Goal: Task Accomplishment & Management: Manage account settings

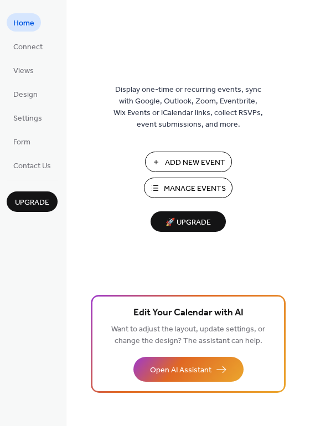
click at [181, 190] on span "Manage Events" at bounding box center [195, 189] width 62 height 12
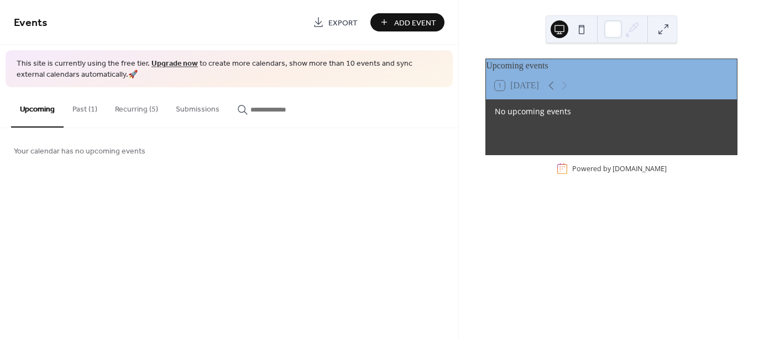
click at [129, 106] on button "Recurring (5)" at bounding box center [136, 106] width 61 height 39
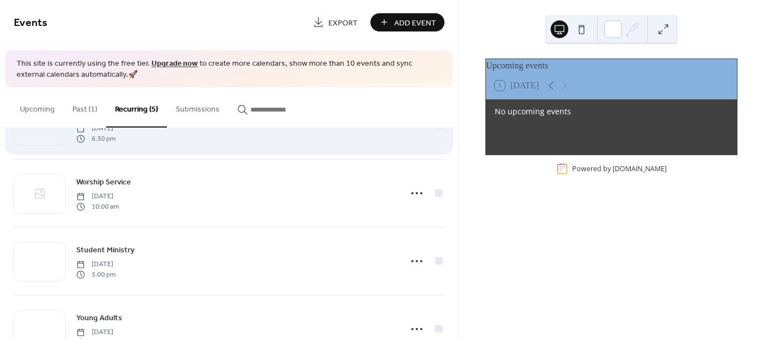
scroll to position [55, 0]
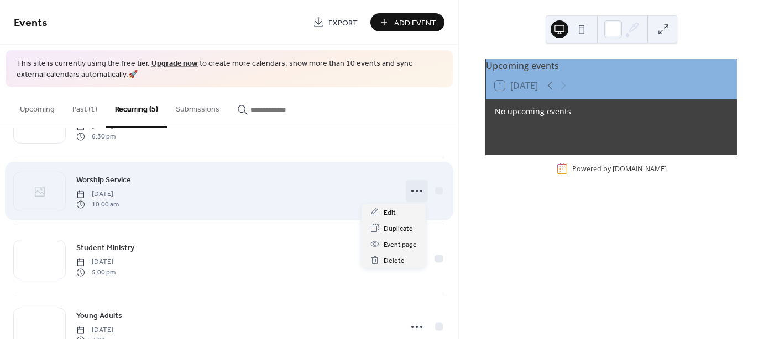
click at [412, 190] on icon at bounding box center [417, 191] width 18 height 18
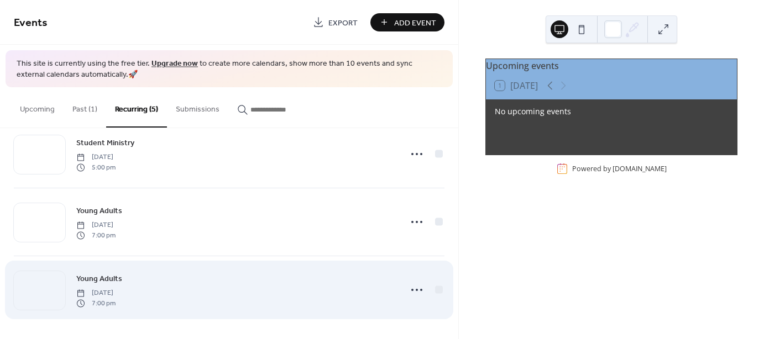
click at [262, 297] on div "Young Adults Thursday, October 2, 2025 7:00 pm" at bounding box center [235, 290] width 318 height 35
click at [416, 289] on circle at bounding box center [417, 290] width 2 height 2
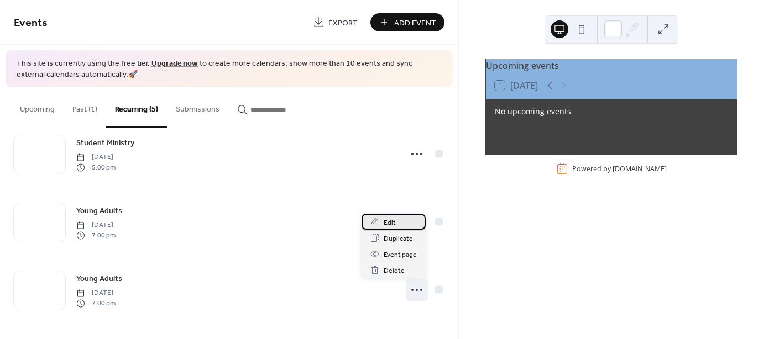
click at [389, 218] on span "Edit" at bounding box center [390, 223] width 12 height 12
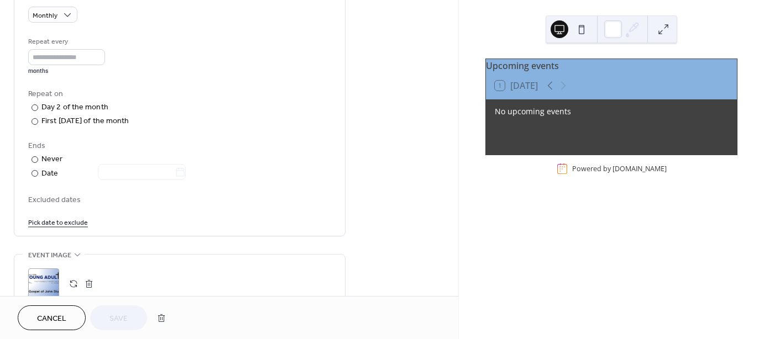
scroll to position [480, 0]
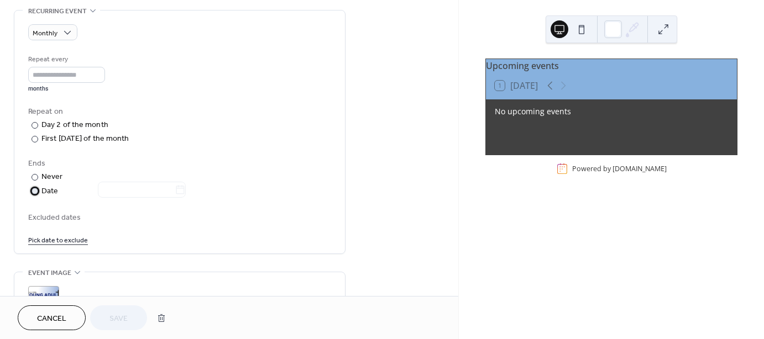
click at [36, 188] on div at bounding box center [35, 191] width 7 height 7
click at [36, 178] on div at bounding box center [35, 177] width 7 height 7
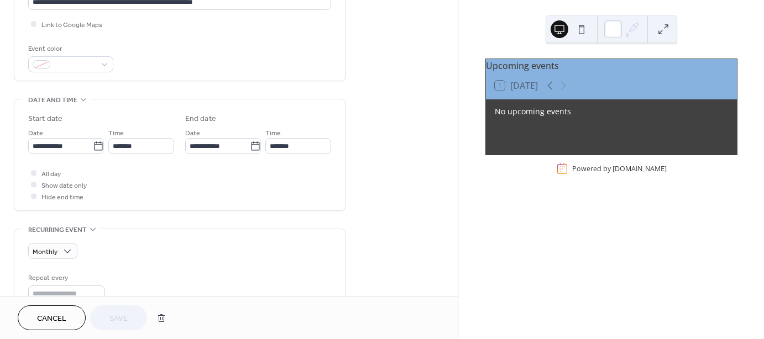
scroll to position [259, 0]
click at [52, 174] on span "All day" at bounding box center [50, 177] width 19 height 12
click at [33, 174] on div at bounding box center [34, 175] width 6 height 6
click at [35, 185] on div at bounding box center [34, 187] width 6 height 6
click at [33, 200] on div at bounding box center [34, 199] width 6 height 6
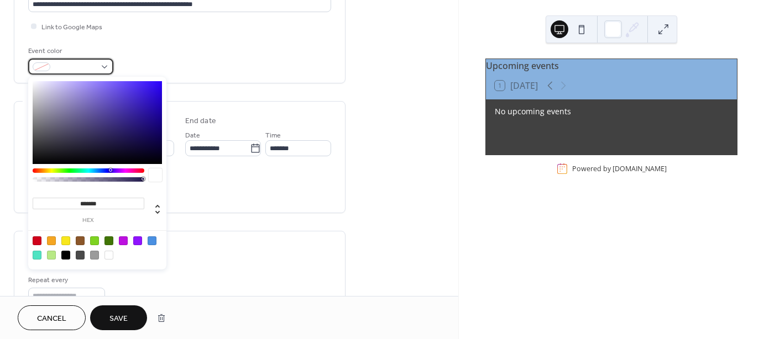
click at [105, 67] on div at bounding box center [70, 67] width 85 height 16
click at [307, 214] on div "**********" at bounding box center [180, 238] width 332 height 871
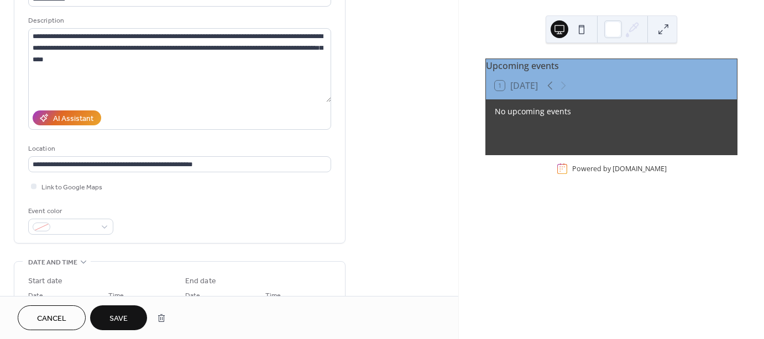
scroll to position [93, 0]
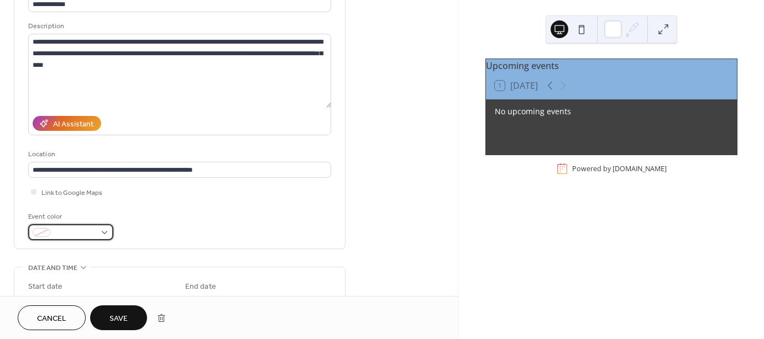
click at [107, 233] on div at bounding box center [70, 232] width 85 height 16
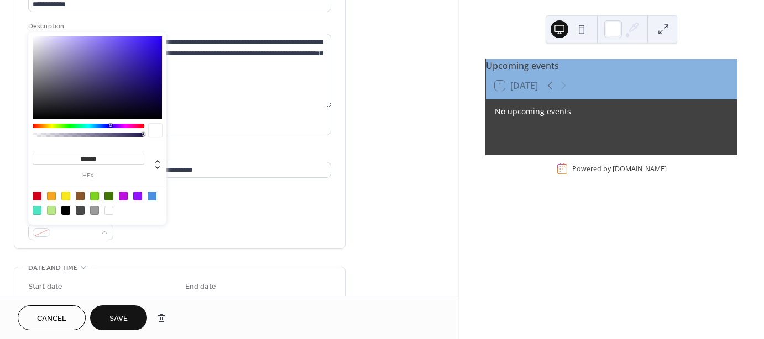
type input "*******"
click at [128, 84] on div at bounding box center [97, 77] width 129 height 83
click at [229, 198] on div "**********" at bounding box center [179, 112] width 303 height 258
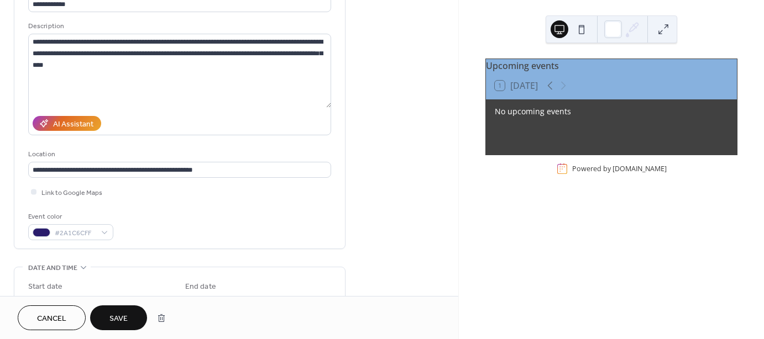
click at [118, 313] on span "Save" at bounding box center [118, 319] width 18 height 12
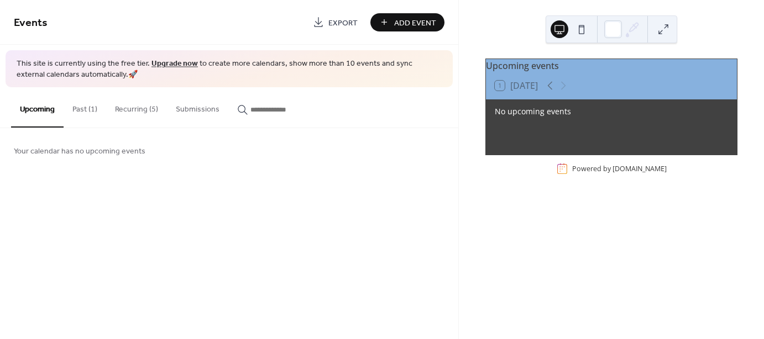
click at [82, 111] on button "Past (1)" at bounding box center [85, 106] width 43 height 39
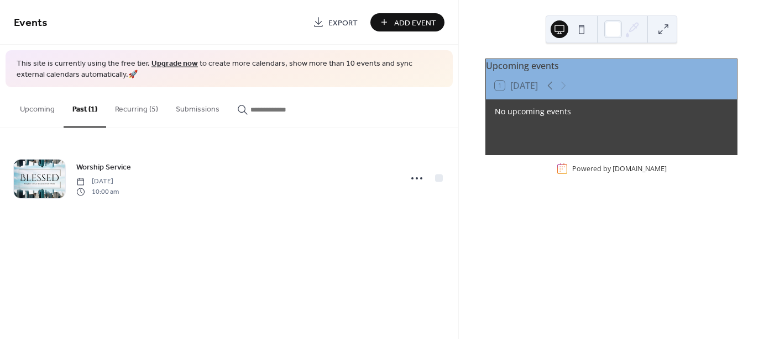
click at [133, 107] on button "Recurring (5)" at bounding box center [136, 106] width 61 height 39
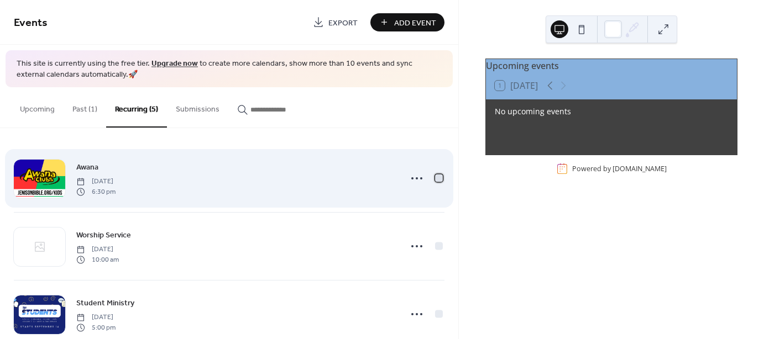
click at [438, 179] on div at bounding box center [439, 179] width 8 height 8
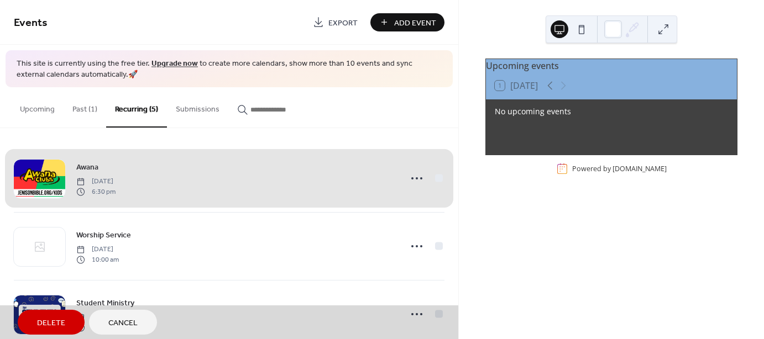
click at [436, 175] on div "Awana Wednesday, September 10, 2025 6:30 pm" at bounding box center [229, 178] width 431 height 67
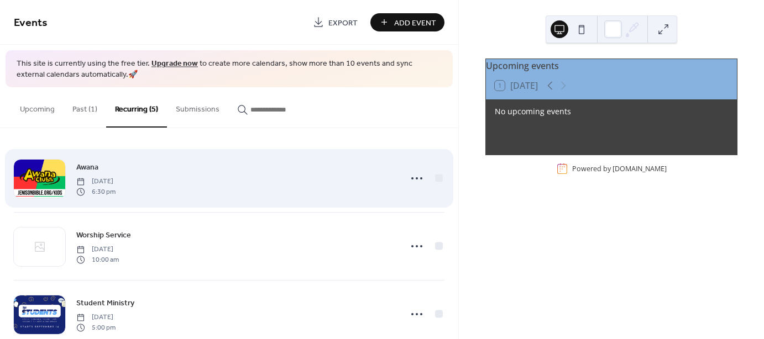
click at [204, 181] on div "Awana Wednesday, September 10, 2025 6:30 pm" at bounding box center [235, 178] width 318 height 35
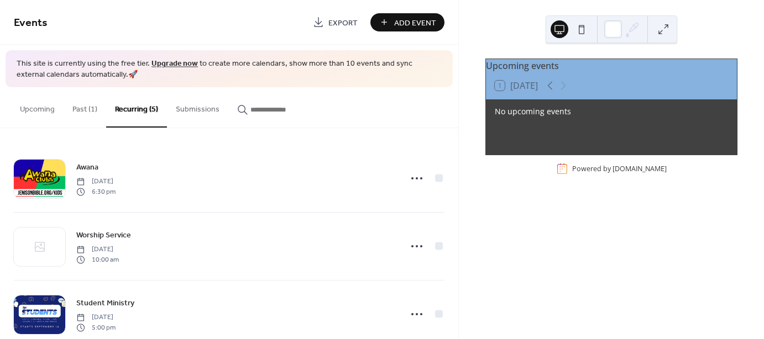
click at [82, 110] on button "Past (1)" at bounding box center [85, 106] width 43 height 39
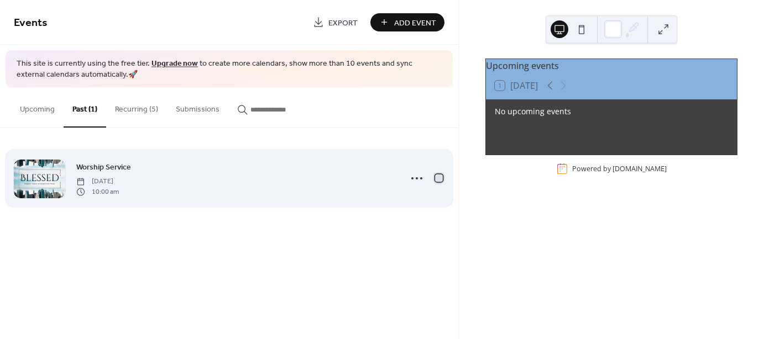
click at [443, 177] on div at bounding box center [438, 178] width 11 height 11
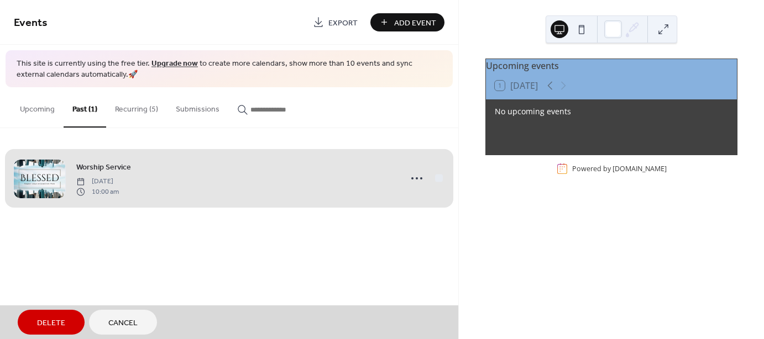
click at [60, 318] on span "Delete" at bounding box center [51, 324] width 28 height 12
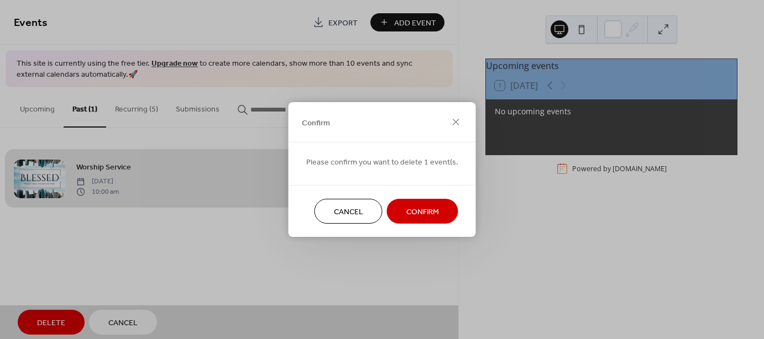
click at [426, 211] on span "Confirm" at bounding box center [422, 213] width 33 height 12
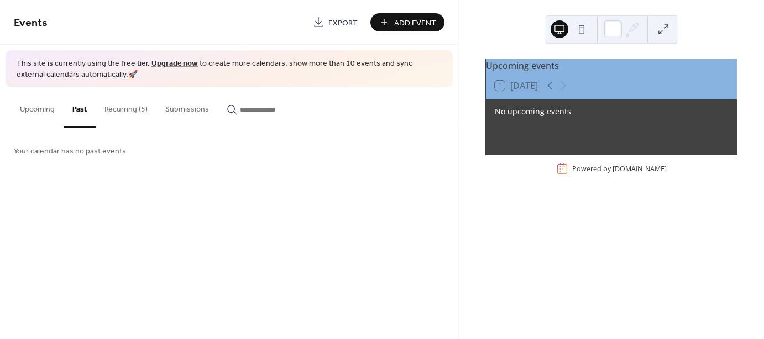
click at [116, 106] on button "Recurring (5)" at bounding box center [126, 106] width 61 height 39
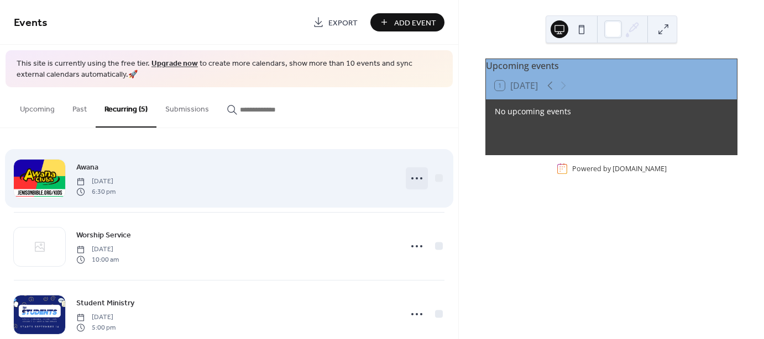
click at [415, 176] on icon at bounding box center [417, 179] width 18 height 18
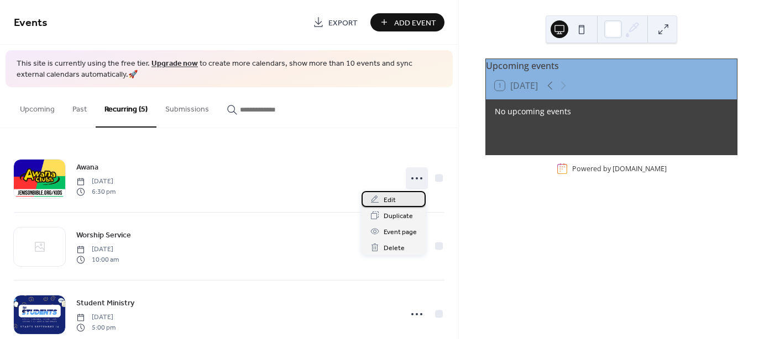
click at [384, 196] on span "Edit" at bounding box center [390, 201] width 12 height 12
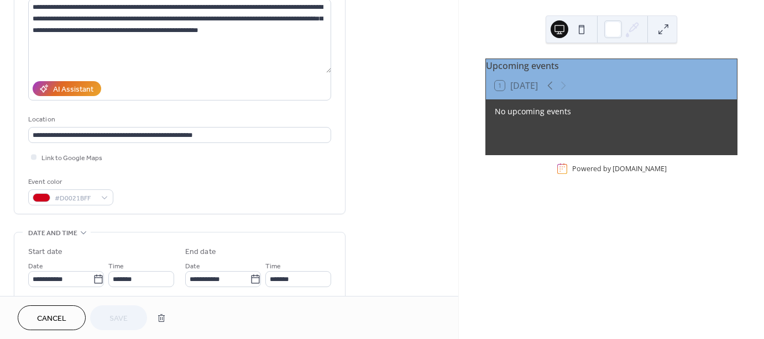
scroll to position [166, 0]
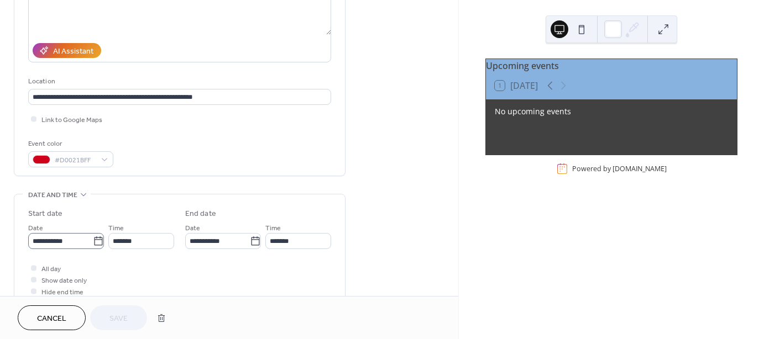
click at [98, 238] on icon at bounding box center [98, 241] width 11 height 11
click at [93, 238] on input "**********" at bounding box center [60, 241] width 65 height 16
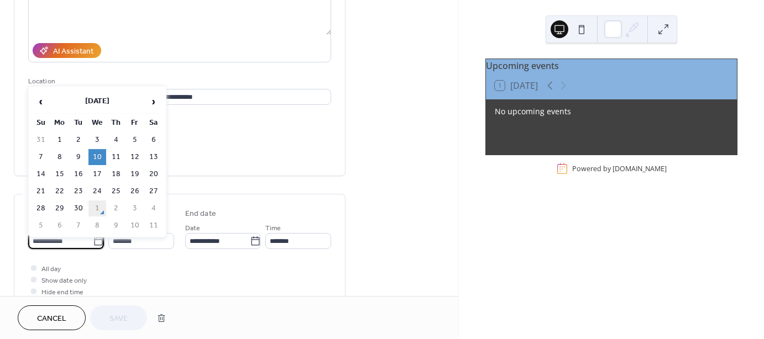
click at [99, 201] on td "1" at bounding box center [97, 209] width 18 height 16
type input "**********"
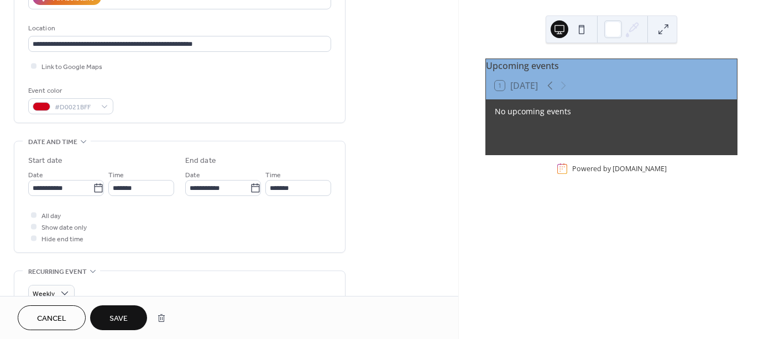
scroll to position [221, 0]
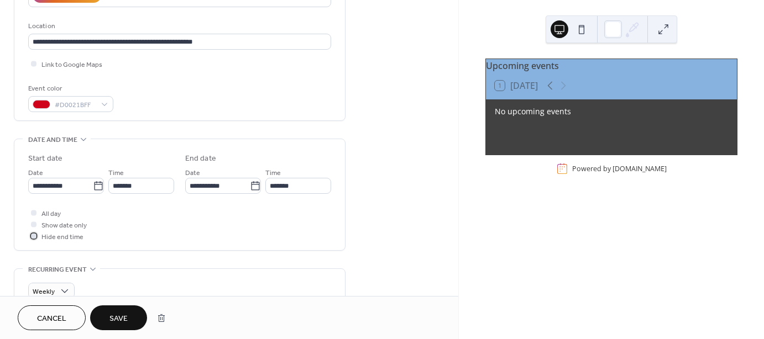
click at [44, 235] on span "Hide end time" at bounding box center [62, 238] width 42 height 12
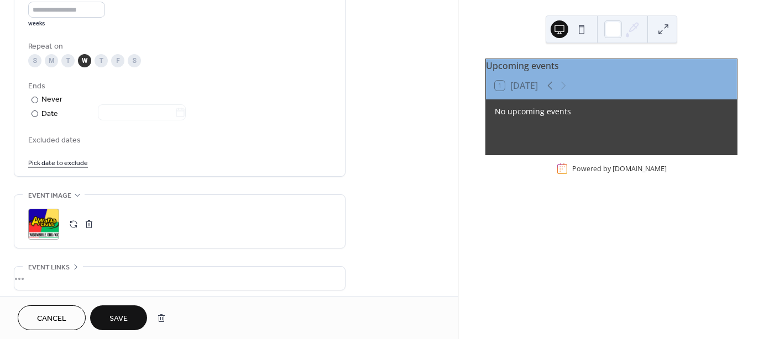
scroll to position [608, 0]
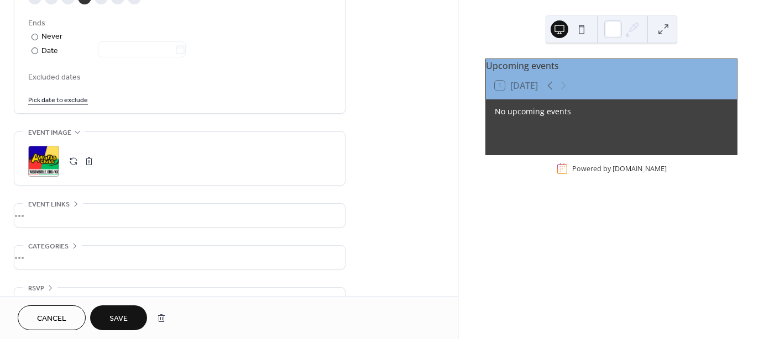
click at [129, 316] on button "Save" at bounding box center [118, 318] width 57 height 25
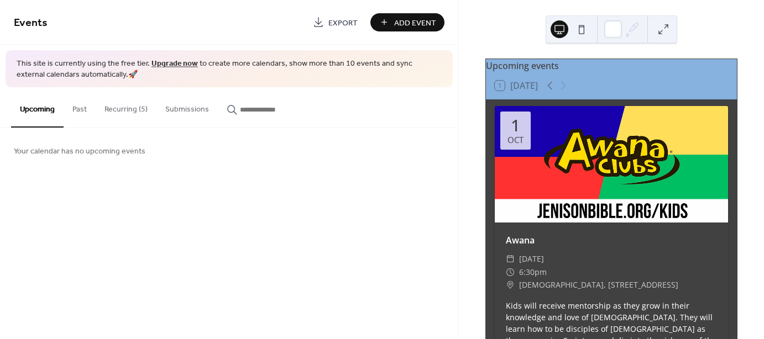
click at [130, 105] on button "Recurring (5)" at bounding box center [126, 106] width 61 height 39
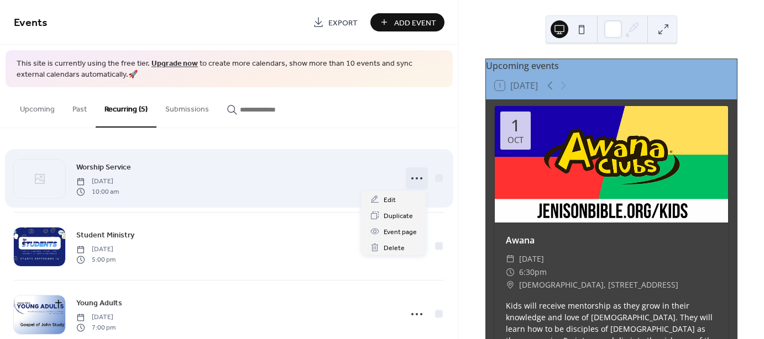
click at [413, 176] on icon at bounding box center [417, 179] width 18 height 18
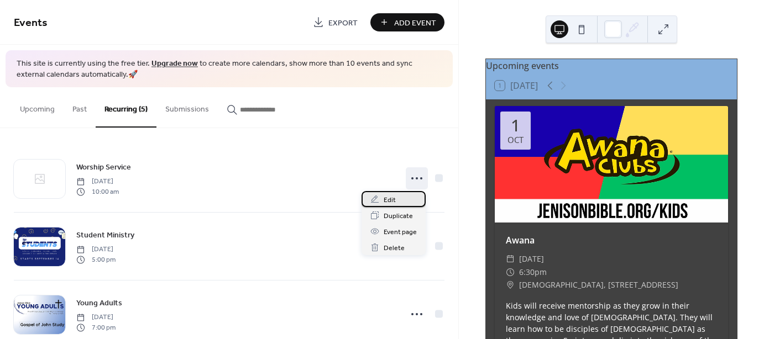
click at [389, 200] on span "Edit" at bounding box center [390, 201] width 12 height 12
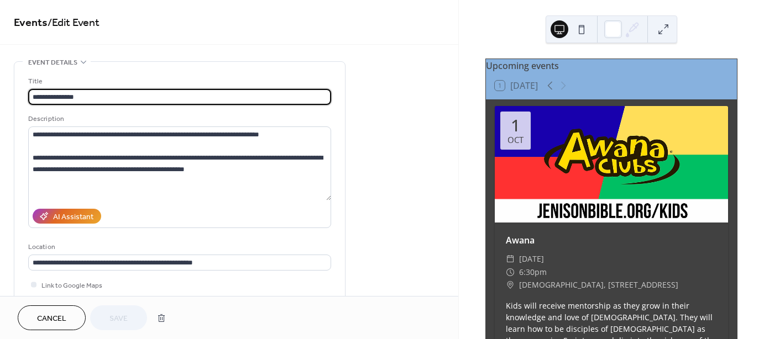
type input "**********"
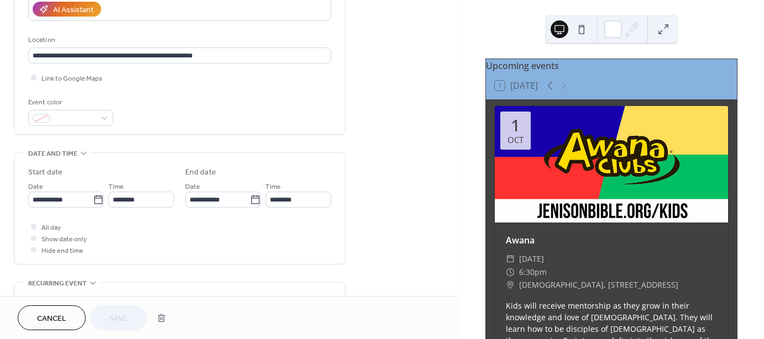
scroll to position [221, 0]
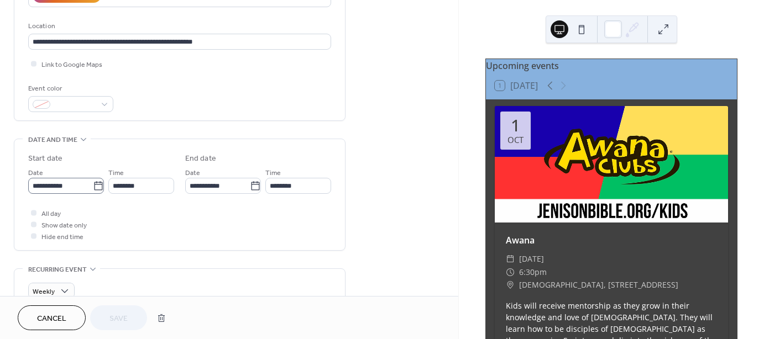
click at [95, 184] on icon at bounding box center [98, 186] width 11 height 11
click at [93, 184] on input "**********" at bounding box center [60, 186] width 65 height 16
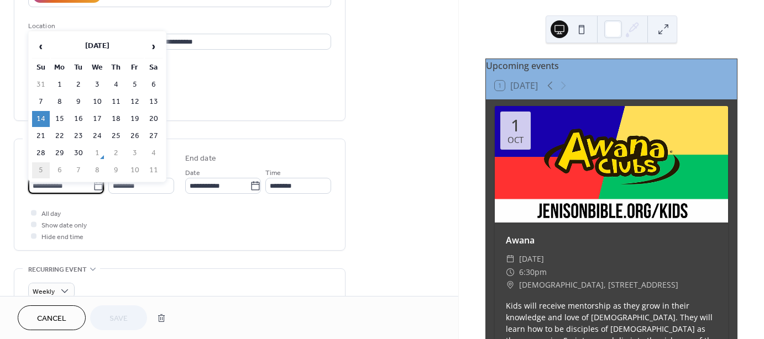
click at [41, 163] on td "5" at bounding box center [41, 171] width 18 height 16
type input "**********"
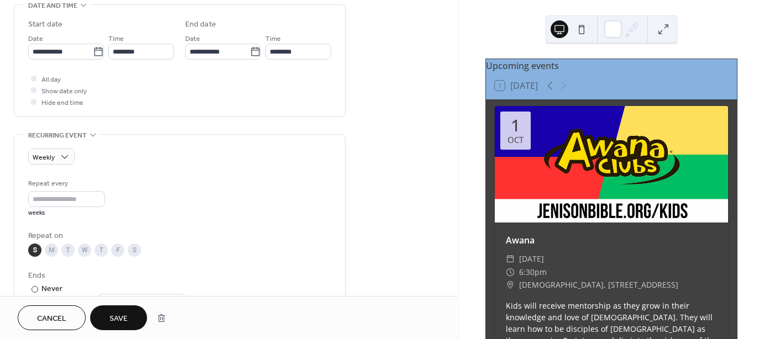
scroll to position [387, 0]
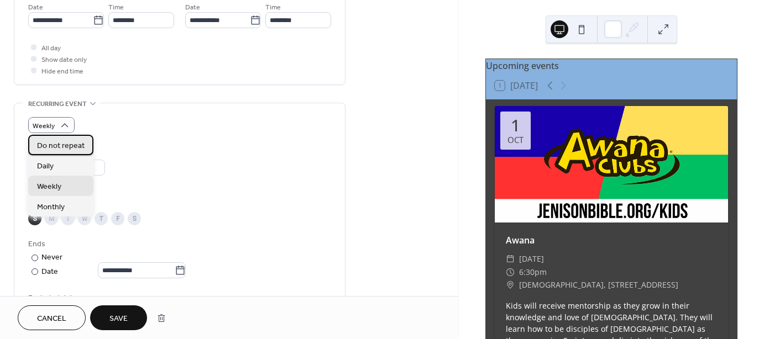
click at [60, 144] on span "Do not repeat" at bounding box center [61, 146] width 48 height 12
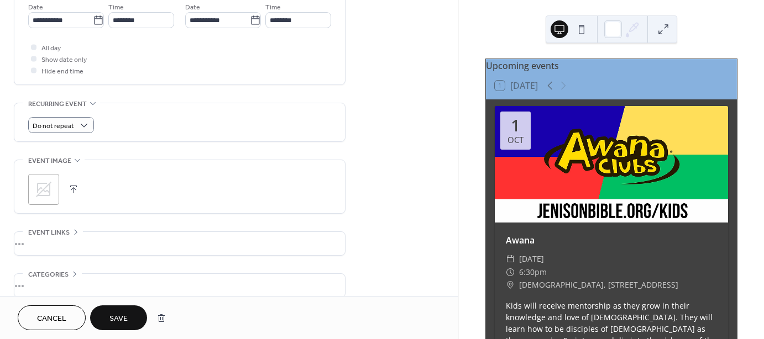
click at [44, 185] on icon at bounding box center [44, 190] width 18 height 18
click at [113, 319] on span "Save" at bounding box center [118, 319] width 18 height 12
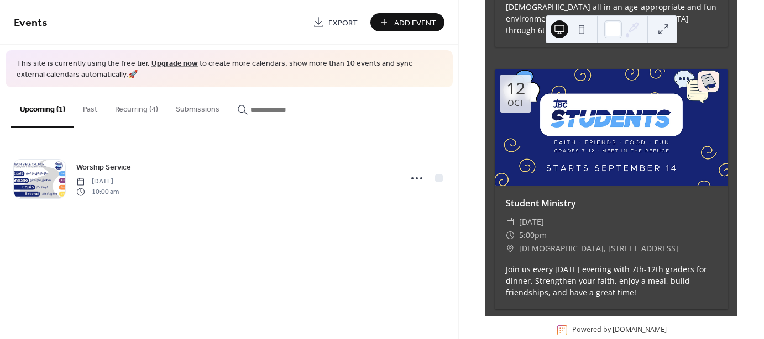
scroll to position [1511, 0]
click at [133, 110] on button "Recurring (4)" at bounding box center [136, 106] width 61 height 39
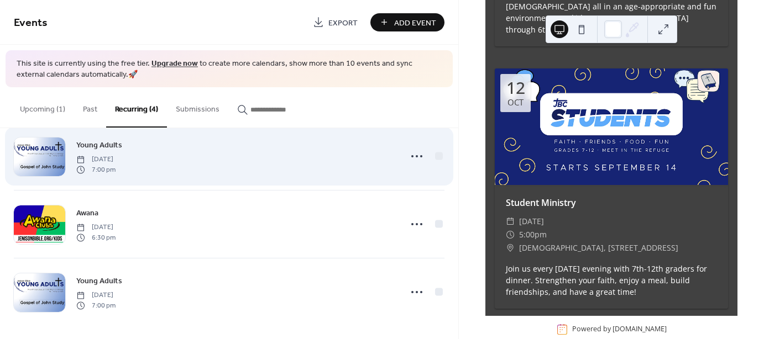
scroll to position [92, 0]
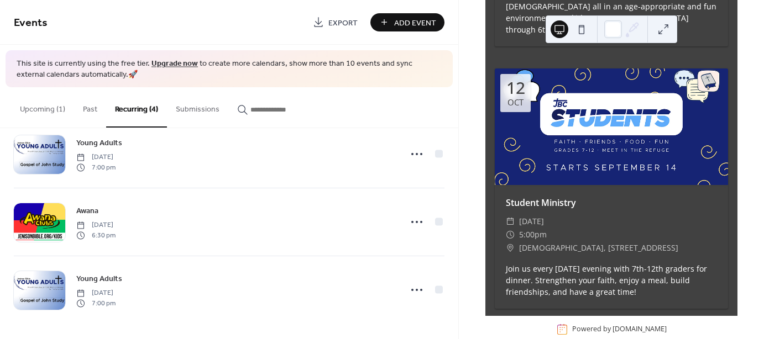
click at [413, 20] on span "Add Event" at bounding box center [415, 23] width 42 height 12
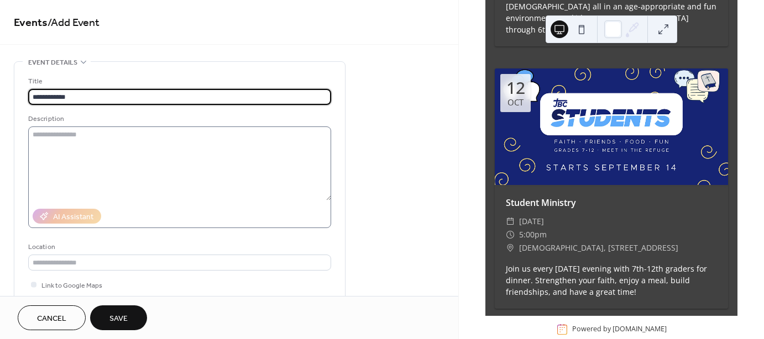
type input "**********"
click at [44, 140] on textarea at bounding box center [179, 164] width 303 height 74
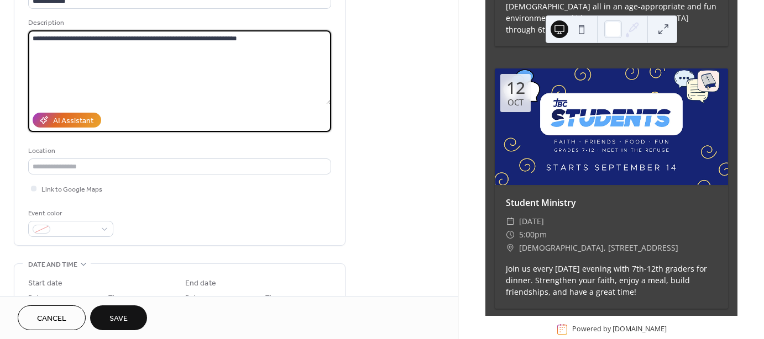
scroll to position [111, 0]
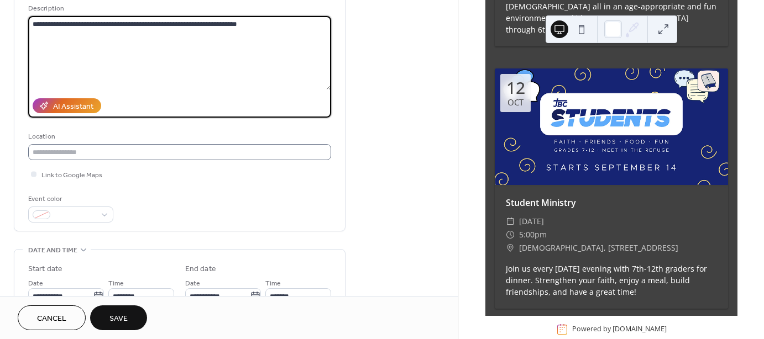
type textarea "**********"
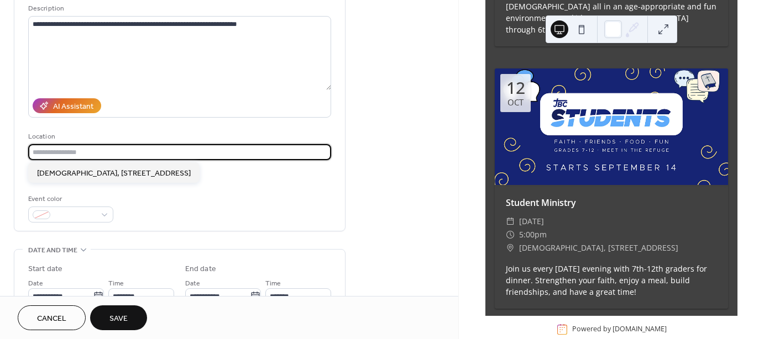
click at [96, 151] on input "text" at bounding box center [179, 152] width 303 height 16
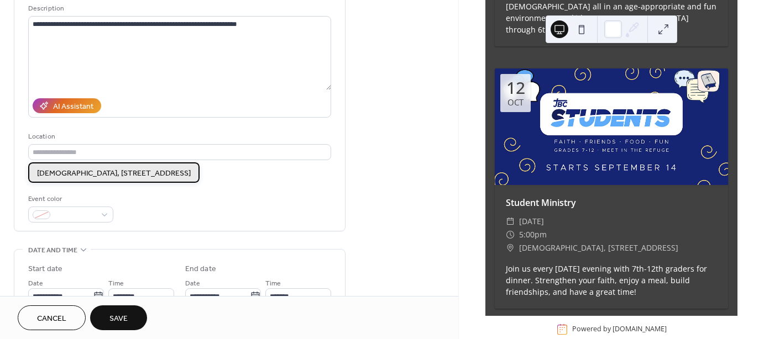
click at [91, 173] on span "Jenison Bible Church, 6360 14th Ave, Hudsonville, MI 49426" at bounding box center [114, 173] width 154 height 12
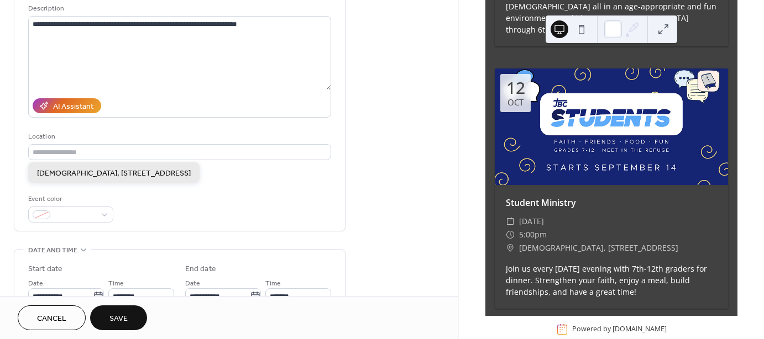
type input "**********"
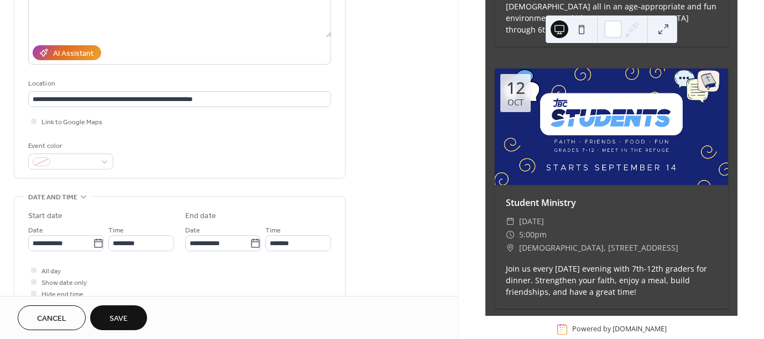
scroll to position [166, 0]
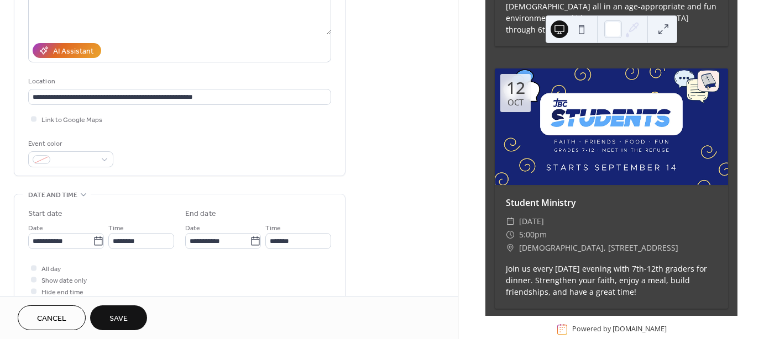
click at [133, 178] on div "**********" at bounding box center [180, 229] width 332 height 666
click at [97, 238] on icon at bounding box center [98, 241] width 11 height 11
click at [93, 238] on input "**********" at bounding box center [60, 241] width 65 height 16
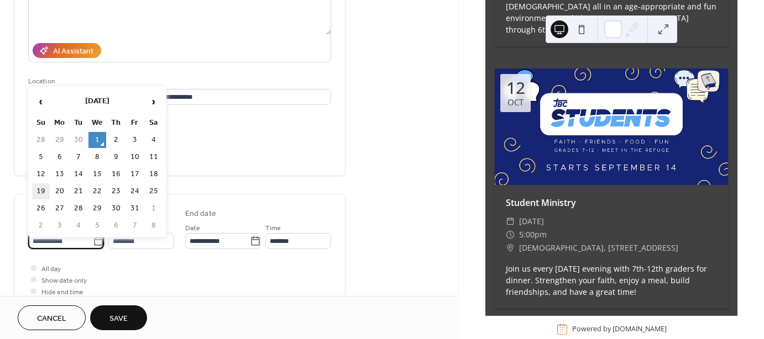
click at [43, 188] on td "19" at bounding box center [41, 192] width 18 height 16
type input "**********"
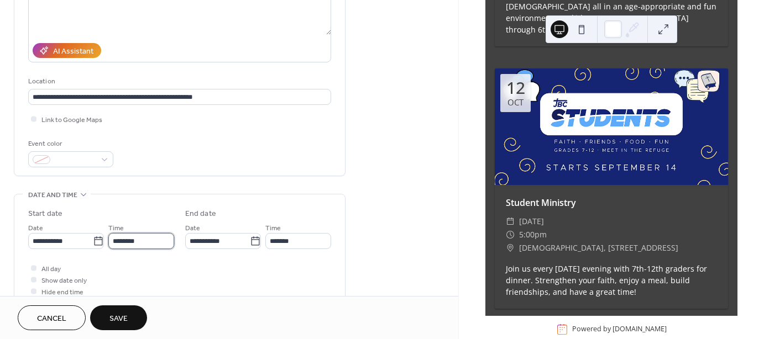
click at [121, 239] on input "********" at bounding box center [141, 241] width 66 height 16
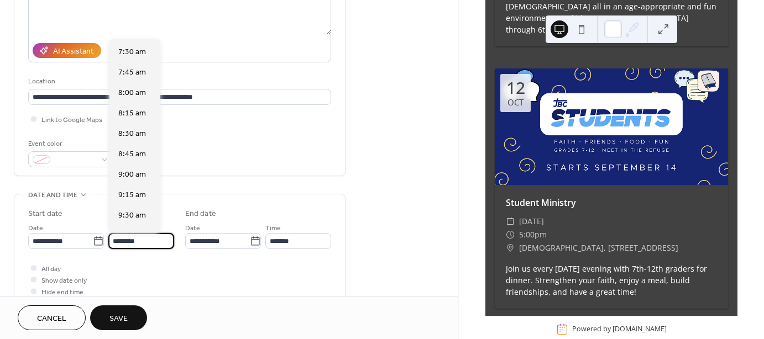
scroll to position [705, 0]
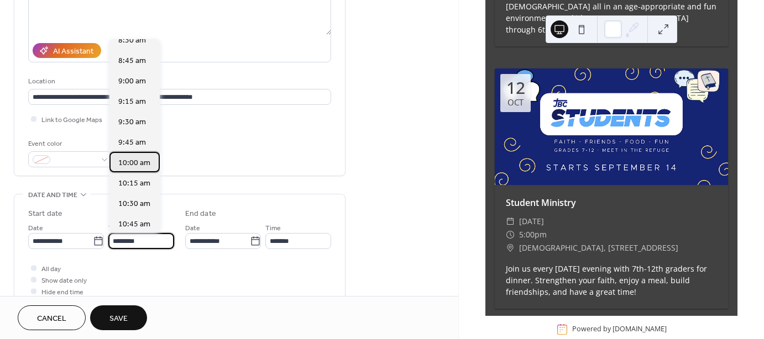
click at [133, 164] on span "10:00 am" at bounding box center [134, 164] width 32 height 12
type input "********"
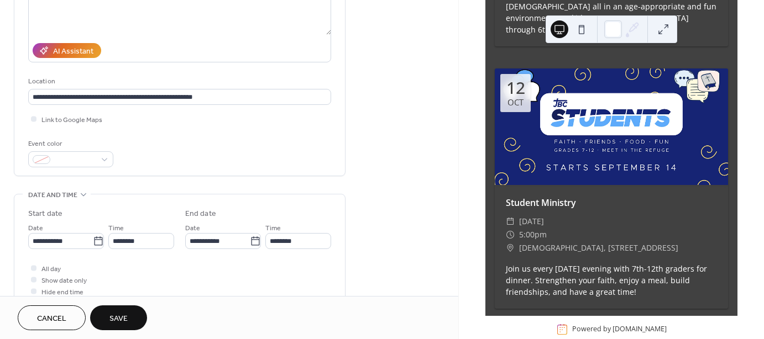
scroll to position [221, 0]
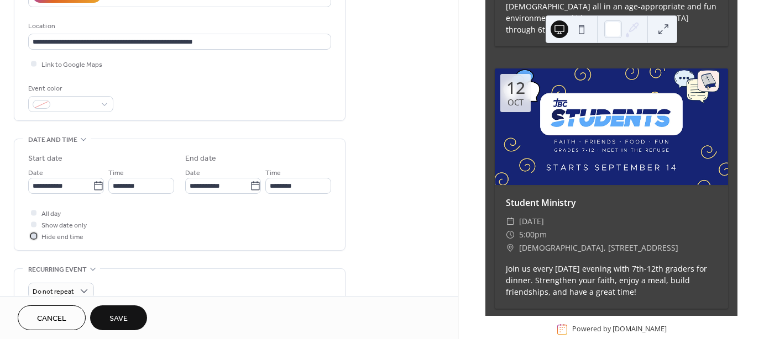
click at [34, 235] on div at bounding box center [34, 236] width 6 height 6
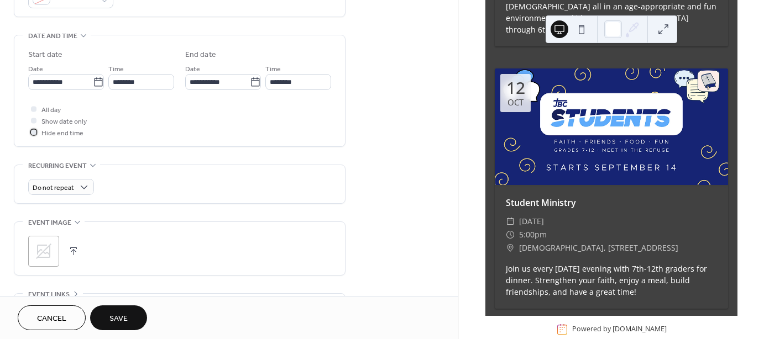
scroll to position [332, 0]
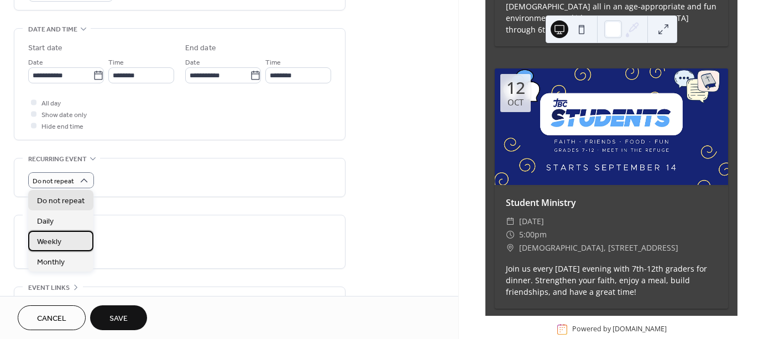
click at [49, 240] on span "Weekly" at bounding box center [49, 242] width 24 height 12
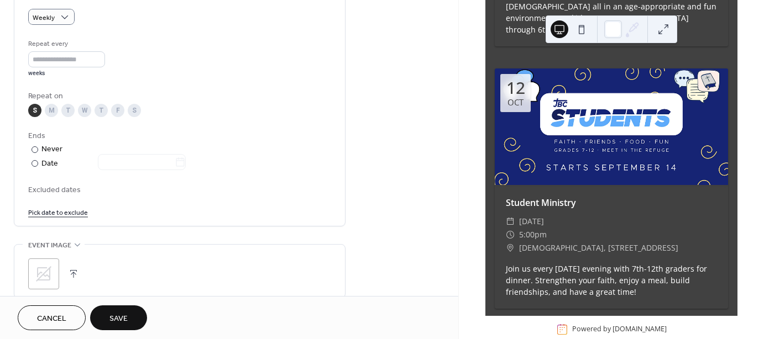
scroll to position [497, 0]
click at [52, 160] on div "Date" at bounding box center [113, 161] width 144 height 13
click at [184, 160] on icon at bounding box center [180, 160] width 11 height 11
click at [175, 160] on input "text" at bounding box center [136, 160] width 77 height 16
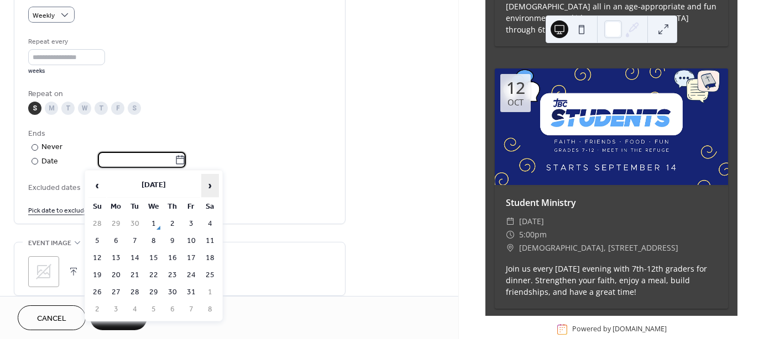
click at [208, 184] on span "›" at bounding box center [210, 186] width 17 height 22
click at [96, 287] on td "23" at bounding box center [97, 293] width 18 height 16
type input "**********"
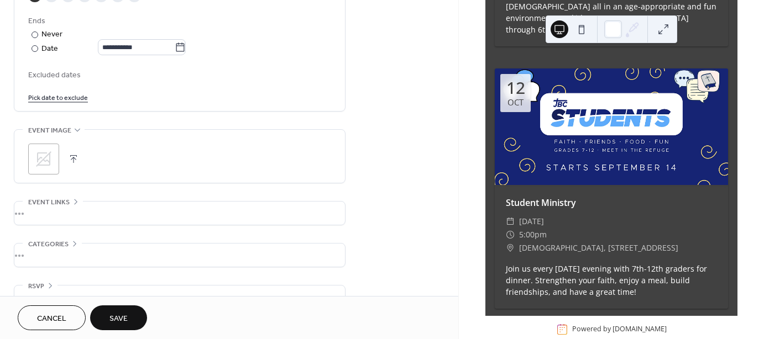
scroll to position [633, 0]
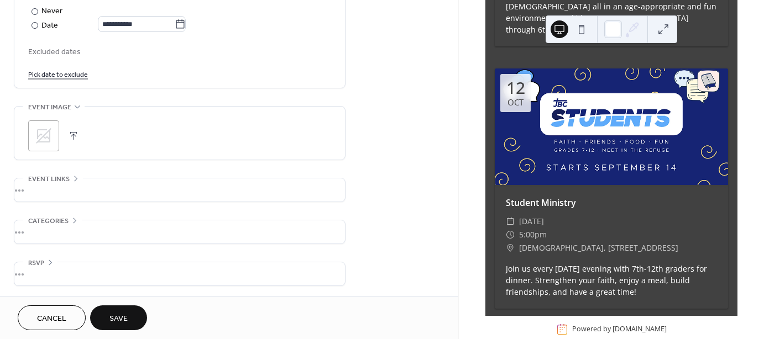
click at [49, 135] on icon at bounding box center [43, 135] width 15 height 15
click at [121, 318] on span "Save" at bounding box center [118, 319] width 18 height 12
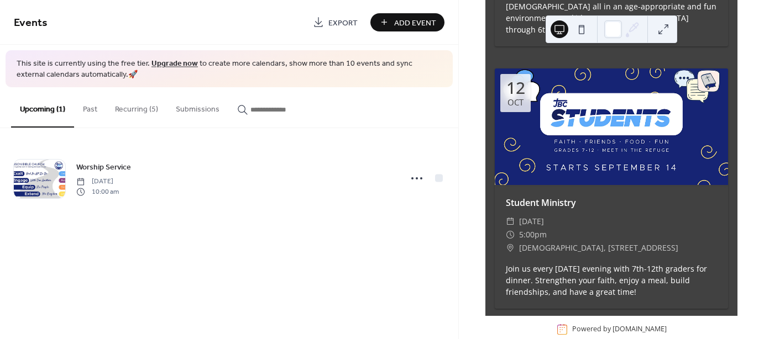
click at [131, 107] on button "Recurring (5)" at bounding box center [136, 106] width 61 height 39
